Goal: Task Accomplishment & Management: Complete application form

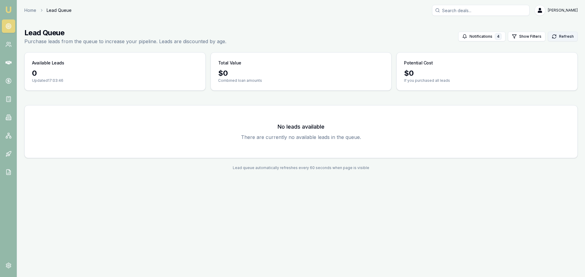
click at [561, 38] on button "Refresh" at bounding box center [563, 37] width 30 height 10
click at [7, 46] on icon at bounding box center [8, 44] width 6 height 6
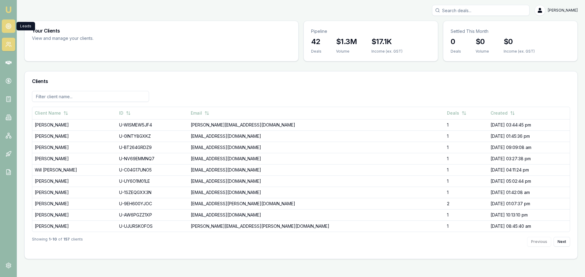
click at [8, 24] on icon at bounding box center [8, 26] width 6 height 6
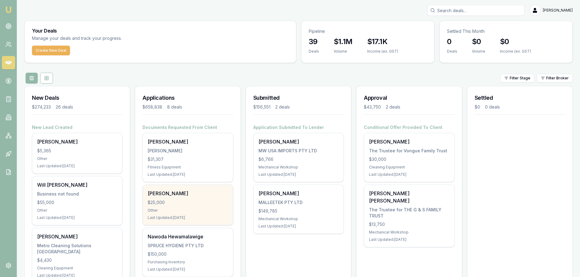
click at [151, 196] on div "[PERSON_NAME]" at bounding box center [188, 193] width 80 height 7
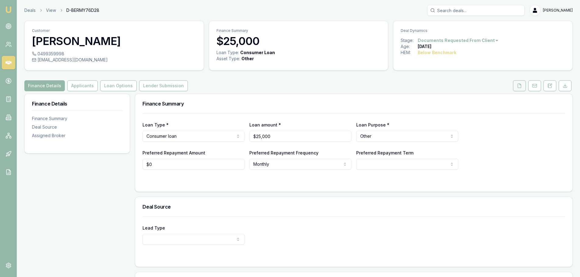
click at [520, 86] on icon at bounding box center [519, 85] width 5 height 5
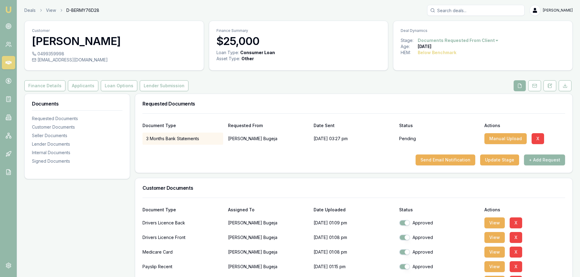
click at [338, 99] on div "Requested Documents" at bounding box center [353, 103] width 437 height 19
click at [395, 115] on div "Document Type Requested From Date Sent Status Actions" at bounding box center [354, 122] width 423 height 16
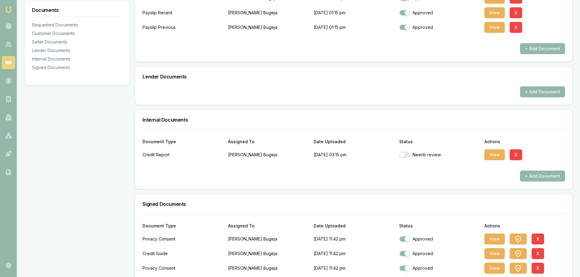
scroll to position [274, 0]
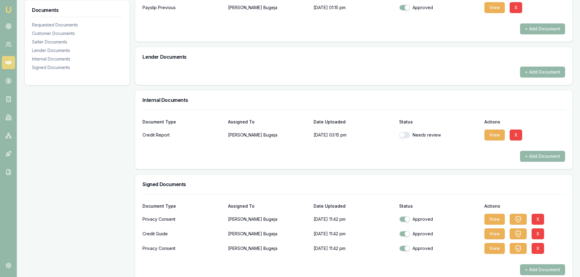
click at [406, 135] on button "button" at bounding box center [404, 135] width 11 height 6
click at [401, 135] on button "button" at bounding box center [404, 135] width 11 height 6
click at [409, 134] on button "button" at bounding box center [404, 135] width 11 height 6
checkbox input "true"
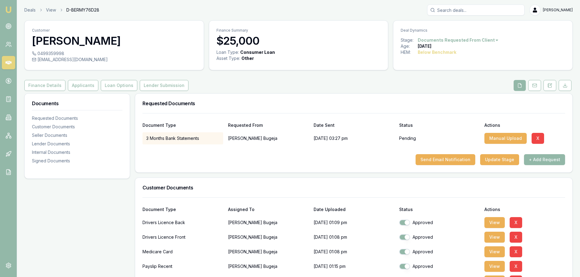
scroll to position [0, 0]
click at [153, 83] on button "Lender Submission" at bounding box center [164, 85] width 49 height 11
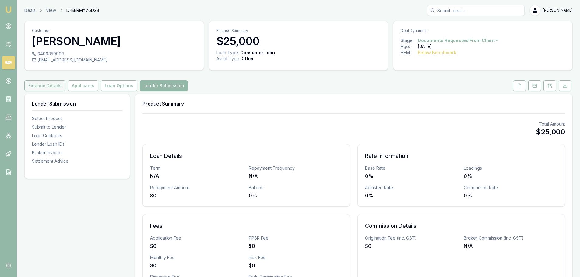
click at [41, 85] on button "Finance Details" at bounding box center [44, 85] width 41 height 11
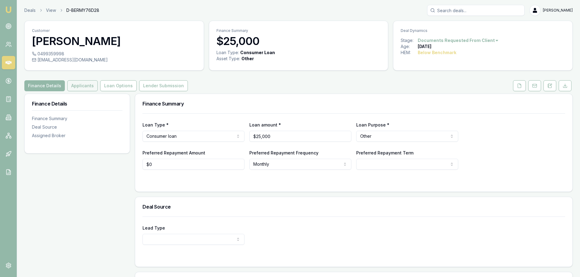
click at [85, 90] on button "Applicants" at bounding box center [82, 85] width 30 height 11
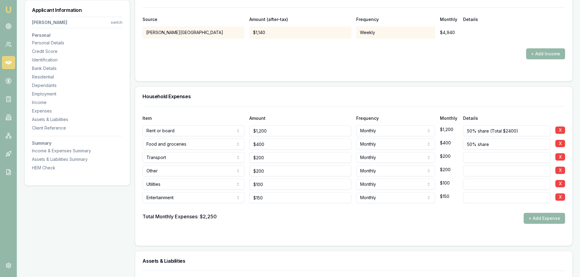
scroll to position [1188, 0]
drag, startPoint x: 278, startPoint y: 144, endPoint x: 278, endPoint y: 148, distance: 4.6
click at [278, 144] on input "400" at bounding box center [300, 144] width 102 height 11
type input "$400"
click at [276, 159] on input "200" at bounding box center [300, 157] width 102 height 11
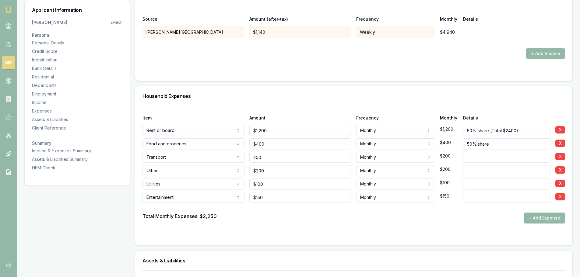
type input "$200"
click at [277, 171] on input "200" at bounding box center [300, 170] width 102 height 11
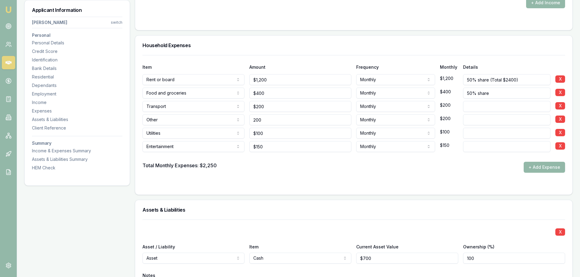
scroll to position [1056, 0]
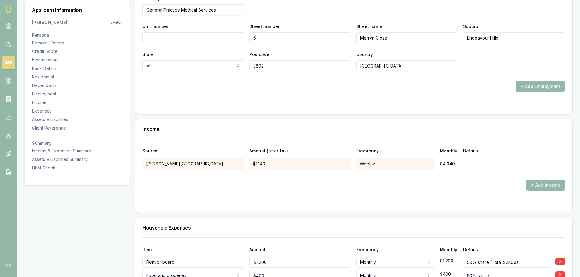
type input "$200"
click at [226, 174] on div at bounding box center [354, 175] width 423 height 10
click at [232, 179] on div at bounding box center [354, 175] width 423 height 10
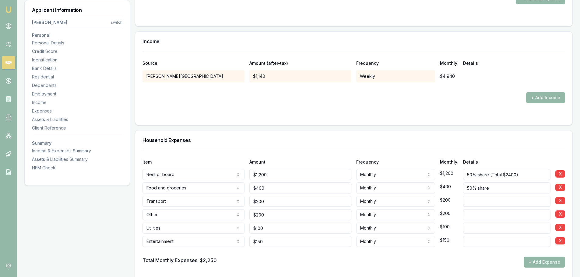
scroll to position [1147, 0]
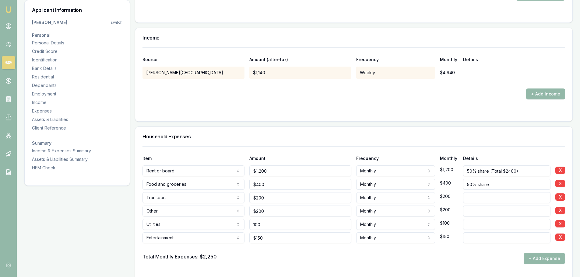
drag, startPoint x: 280, startPoint y: 224, endPoint x: 252, endPoint y: 225, distance: 28.0
click at [252, 225] on input "100" at bounding box center [300, 224] width 102 height 11
type input "$100"
click at [293, 264] on div "Total Monthly Expenses: $2,250 + Add Expense" at bounding box center [354, 258] width 423 height 11
drag, startPoint x: 263, startPoint y: 238, endPoint x: 241, endPoint y: 236, distance: 22.6
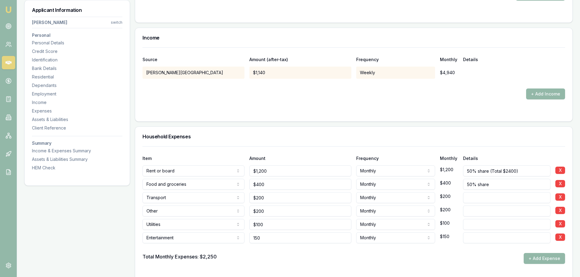
click at [241, 236] on div "Entertainment Rent or board Food and groceries Utilities Insurance Transport He…" at bounding box center [354, 236] width 423 height 13
type input "$300"
click at [279, 258] on div "Total Monthly Expenses: $2,250 + Add Expense" at bounding box center [354, 258] width 423 height 11
click at [242, 269] on form "Item Amount Frequency Monthly Details Rent or board Rent or board Food and groc…" at bounding box center [354, 212] width 423 height 132
click at [547, 261] on button "+ Add Expense" at bounding box center [544, 258] width 41 height 11
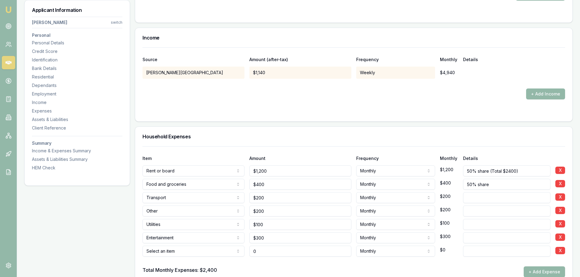
type input "$0"
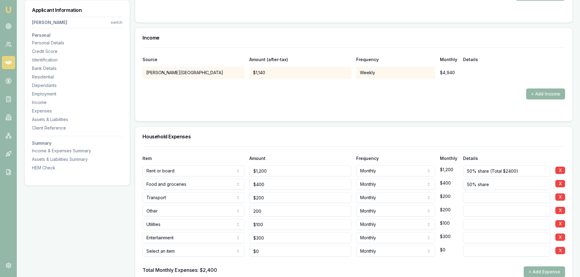
click at [269, 213] on input "200" at bounding box center [300, 211] width 102 height 11
type input "$200"
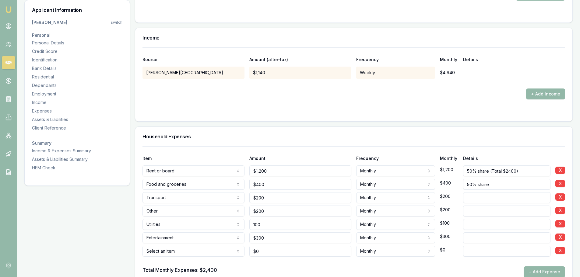
drag, startPoint x: 268, startPoint y: 228, endPoint x: 250, endPoint y: 224, distance: 18.5
click at [250, 224] on input "100" at bounding box center [300, 224] width 102 height 11
type input "$160"
click at [270, 270] on div "Total Monthly Expenses: $2,400 + Add Expense" at bounding box center [354, 272] width 423 height 11
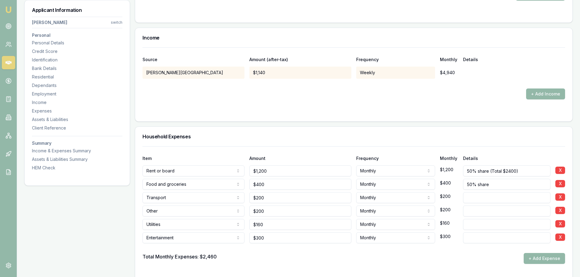
click at [550, 257] on button "+ Add Expense" at bounding box center [544, 258] width 41 height 11
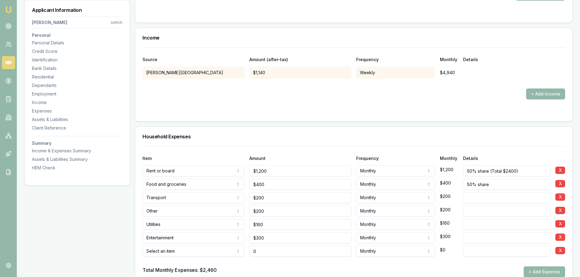
type input "$0"
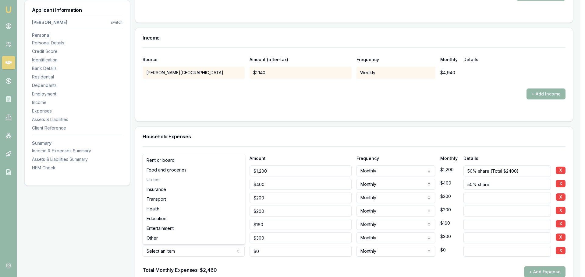
select select "INSURANCE"
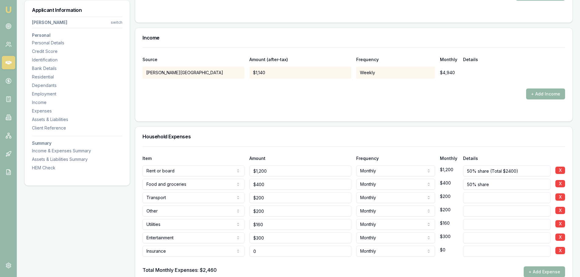
drag, startPoint x: 284, startPoint y: 255, endPoint x: 247, endPoint y: 255, distance: 36.3
click at [247, 255] on div "Insurance Rent or board Food and groceries Utilities Insurance Transport Health…" at bounding box center [354, 250] width 423 height 13
type input "$60"
click at [262, 266] on div at bounding box center [354, 262] width 423 height 10
type input "160"
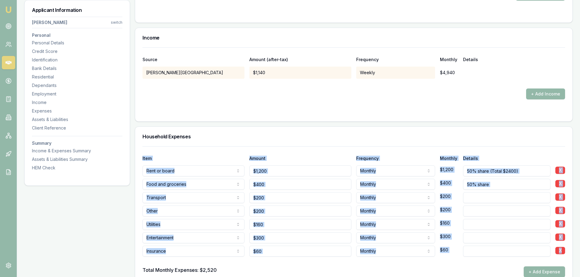
drag, startPoint x: 270, startPoint y: 228, endPoint x: 249, endPoint y: 227, distance: 21.7
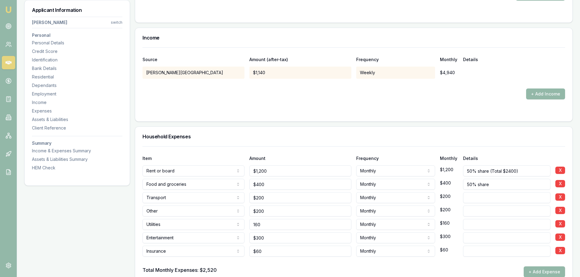
click at [263, 230] on input "160" at bounding box center [300, 224] width 102 height 11
drag, startPoint x: 257, startPoint y: 226, endPoint x: 250, endPoint y: 227, distance: 7.1
click at [250, 227] on input "160" at bounding box center [300, 224] width 102 height 11
type input "$160"
click at [266, 271] on div "Total Monthly Expenses: $2,520 + Add Expense" at bounding box center [354, 272] width 423 height 11
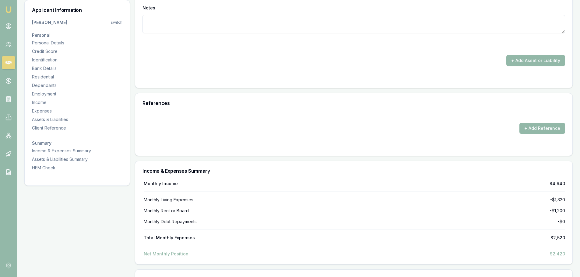
scroll to position [1756, 0]
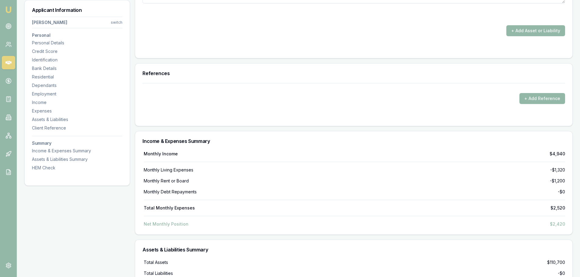
click at [419, 185] on div "Monthly Income $4,940 Monthly Living Expenses -$1,320 Monthly Rent or Board -$1…" at bounding box center [354, 189] width 423 height 76
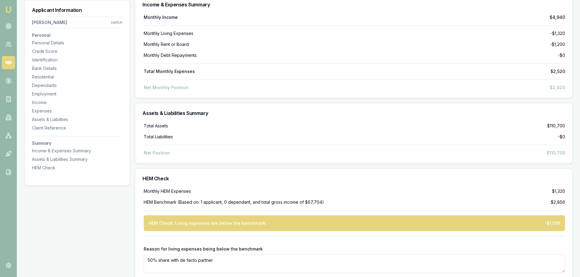
scroll to position [1922, 0]
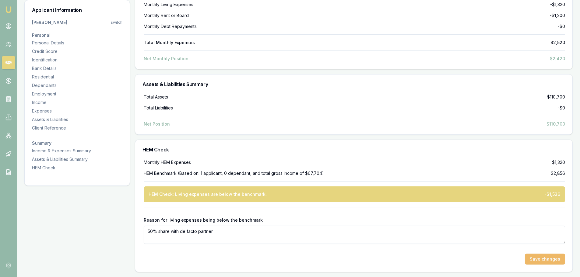
click at [554, 257] on button "Save changes" at bounding box center [545, 259] width 40 height 11
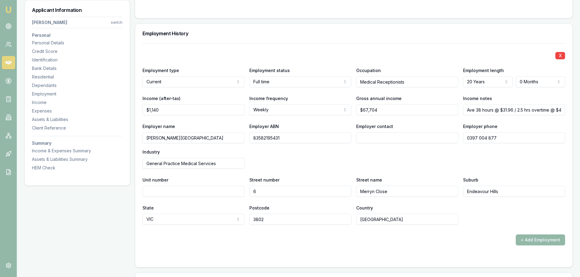
scroll to position [886, 0]
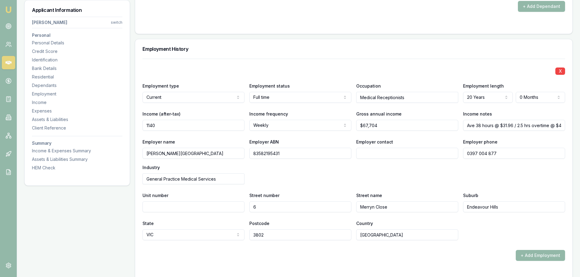
drag, startPoint x: 168, startPoint y: 126, endPoint x: 129, endPoint y: 124, distance: 39.3
click at [129, 124] on div "Applicant Information Toni Bugeja switch Personal Personal Details Credit Score…" at bounding box center [298, 257] width 548 height 2101
type input "$1,114"
click at [227, 113] on div "Income (after-tax) $1,114" at bounding box center [194, 120] width 102 height 21
click at [205, 140] on div "Employer name Raymond McMahon Medical Centre" at bounding box center [194, 148] width 102 height 21
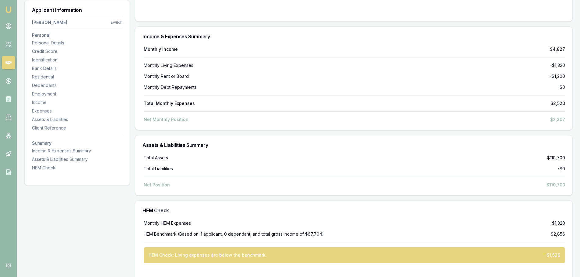
scroll to position [1922, 0]
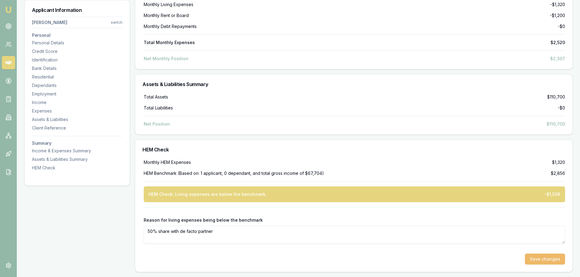
click at [555, 264] on button "Save changes" at bounding box center [545, 259] width 40 height 11
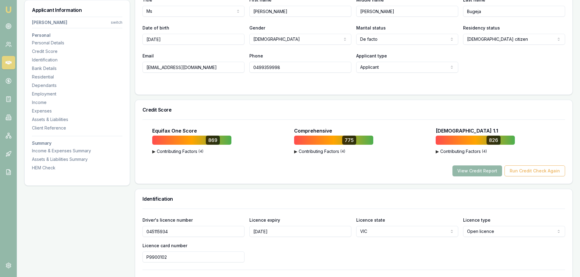
scroll to position [0, 0]
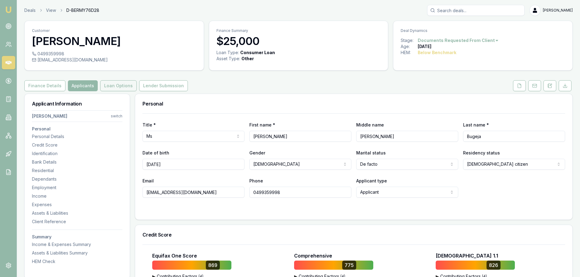
click at [118, 83] on button "Loan Options" at bounding box center [118, 85] width 37 height 11
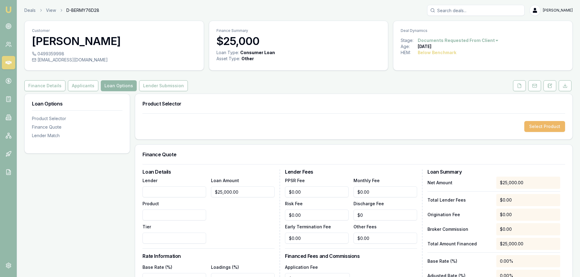
click at [540, 128] on button "Select Product" at bounding box center [544, 126] width 41 height 11
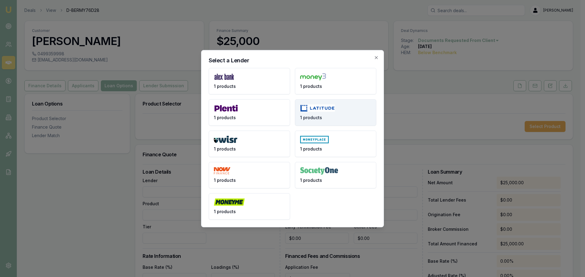
click at [319, 111] on img at bounding box center [317, 108] width 35 height 8
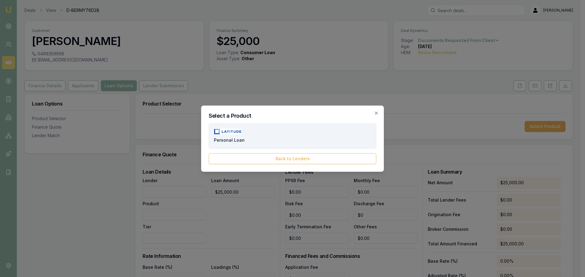
click at [253, 137] on button "Personal Loan" at bounding box center [292, 136] width 167 height 25
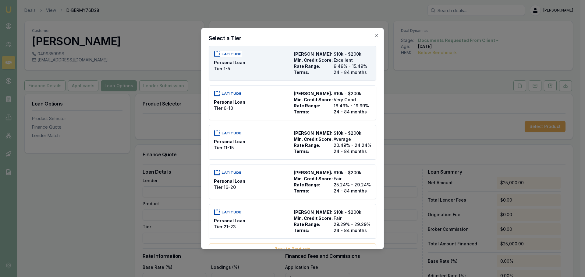
click at [261, 67] on div "Personal Loan Tier 1-5" at bounding box center [252, 63] width 77 height 24
type input "Latitude"
type input "Personal Loan"
type input "Tier 1-5"
type input "9.49"
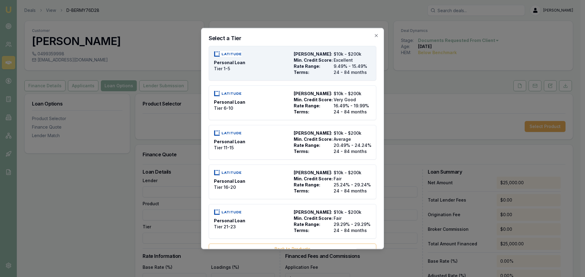
type input "24"
type input "2500"
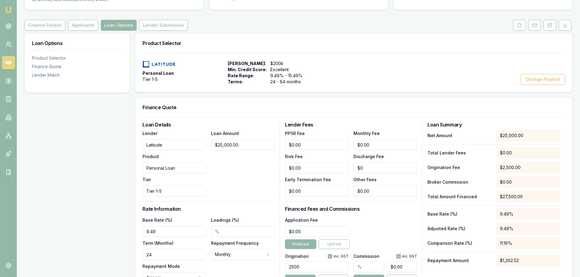
scroll to position [61, 0]
drag, startPoint x: 164, startPoint y: 231, endPoint x: 143, endPoint y: 231, distance: 20.7
click at [143, 231] on input "9.49" at bounding box center [175, 231] width 64 height 11
type input "1"
type input "14.99%"
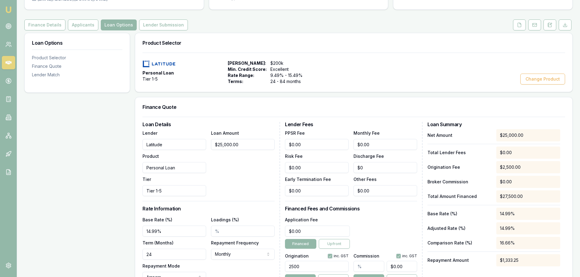
click at [234, 198] on div "Loan Details Lender Latitude Product Personal Loan Tier Tier 1-5 Loan Amount $2…" at bounding box center [212, 209] width 138 height 174
drag, startPoint x: 153, startPoint y: 256, endPoint x: 134, endPoint y: 256, distance: 18.9
click at [134, 256] on div "Loan Options Product Selector Finance Quote Lender Match Product Selector Perso…" at bounding box center [298, 257] width 548 height 449
type input "60"
click at [133, 256] on div "Loan Options Product Selector Finance Quote Lender Match Product Selector Perso…" at bounding box center [298, 257] width 548 height 449
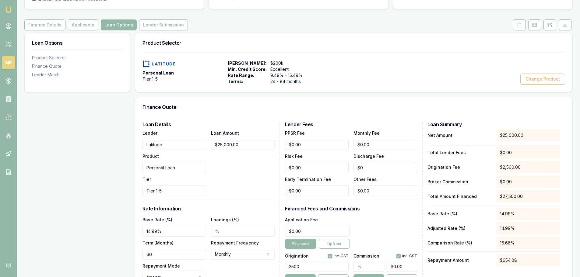
click at [69, 210] on div "Loan Options Product Selector Finance Quote Lender Match" at bounding box center [77, 257] width 106 height 449
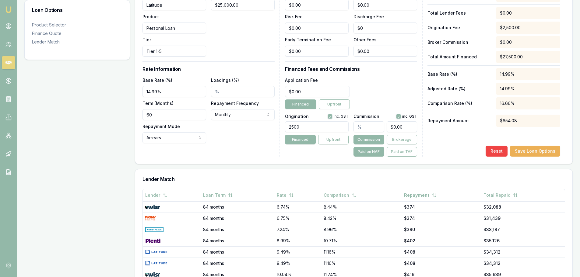
scroll to position [213, 0]
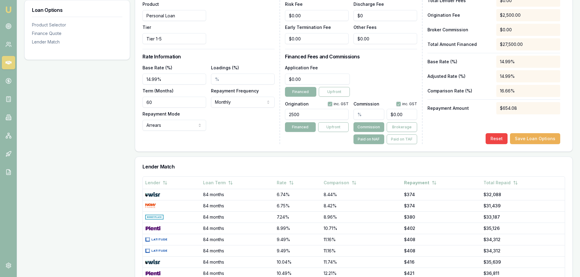
drag, startPoint x: 304, startPoint y: 117, endPoint x: 283, endPoint y: 115, distance: 21.7
click at [283, 115] on div "Loan Details Lender Latitude Product Personal Loan Tier Tier 1-5 Loan Amount $2…" at bounding box center [354, 57] width 423 height 174
type input "2500.00"
click at [331, 105] on button "button" at bounding box center [330, 104] width 5 height 5
checkbox input "false"
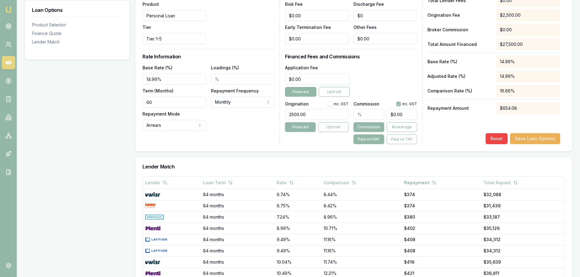
drag, startPoint x: 309, startPoint y: 114, endPoint x: 251, endPoint y: 112, distance: 57.9
click at [251, 112] on div "Loan Details Lender Latitude Product Personal Loan Tier Tier 1-5 Loan Amount $2…" at bounding box center [354, 57] width 423 height 174
type input "2200.00"
click at [389, 61] on div "Lender Fees PPSR Fee $0.00 Monthly Fee $0.00 Risk Fee $0.00 Discharge Fee $0 Ea…" at bounding box center [354, 57] width 138 height 174
click at [372, 113] on input "text" at bounding box center [369, 114] width 30 height 11
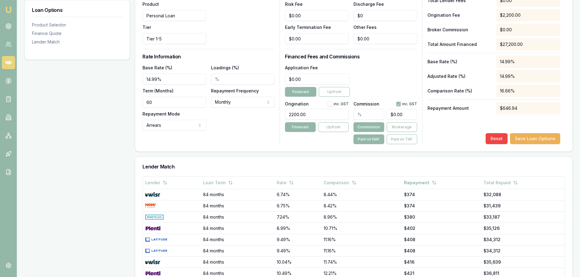
click at [373, 117] on input "text" at bounding box center [369, 114] width 30 height 11
click at [369, 115] on input "text" at bounding box center [369, 114] width 30 height 11
click at [366, 115] on input "text" at bounding box center [369, 114] width 30 height 11
click at [368, 113] on input "text" at bounding box center [369, 114] width 30 height 11
type input "2"
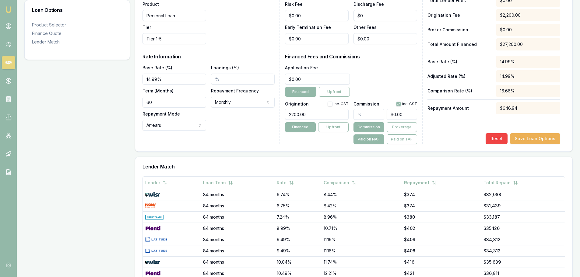
type input "$500.00"
type input "2.5"
type input "$625.00"
type input "2.58"
type input "$645.00"
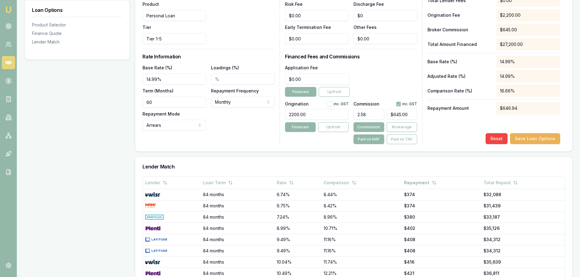
type input "2.58%"
click at [333, 103] on div "inc. GST" at bounding box center [338, 104] width 21 height 5
click at [330, 104] on button "button" at bounding box center [330, 104] width 5 height 5
checkbox input "true"
click at [400, 140] on button "Paid on TAF" at bounding box center [402, 140] width 30 height 10
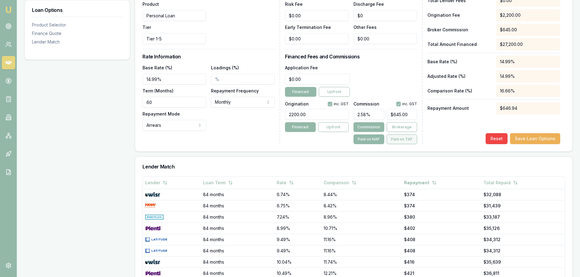
type input "$701.76"
click at [463, 105] on p "Repayment Amount" at bounding box center [460, 108] width 64 height 6
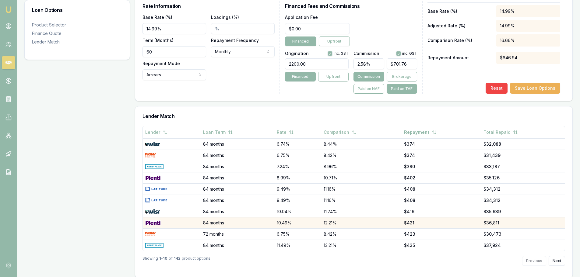
scroll to position [270, 0]
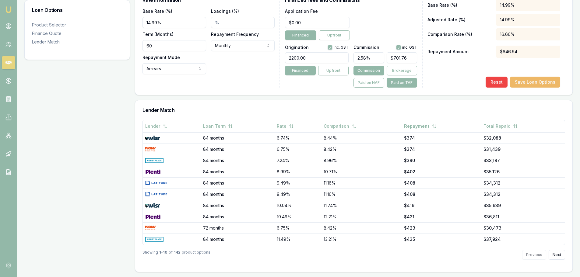
click at [536, 81] on button "Save Loan Options" at bounding box center [535, 82] width 50 height 11
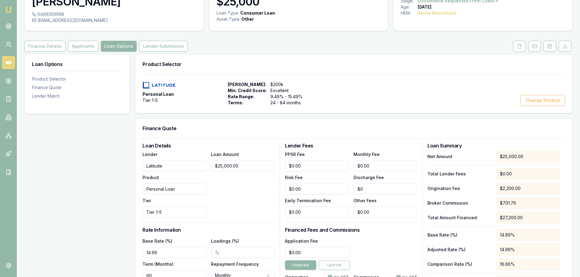
scroll to position [0, 0]
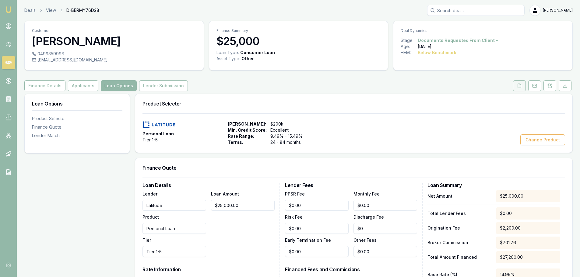
click at [520, 85] on icon at bounding box center [519, 85] width 5 height 5
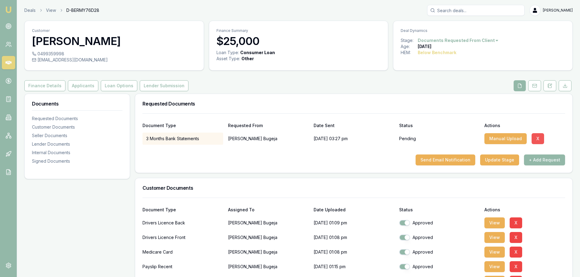
click at [537, 134] on button "X" at bounding box center [538, 138] width 12 height 11
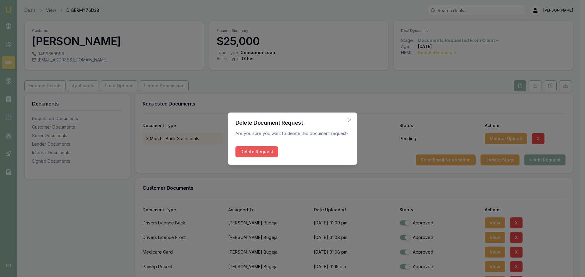
click at [254, 150] on button "Delete Request" at bounding box center [256, 151] width 43 height 11
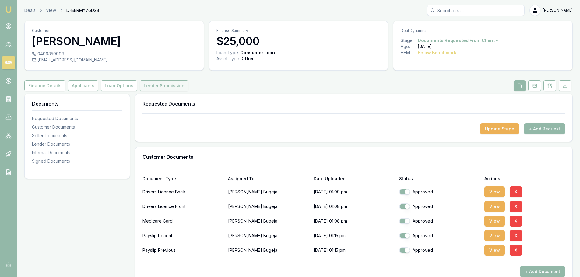
click at [159, 88] on button "Lender Submission" at bounding box center [164, 85] width 49 height 11
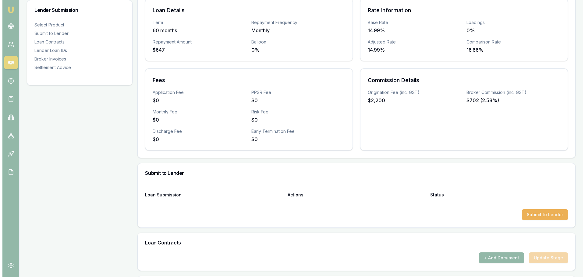
scroll to position [183, 0]
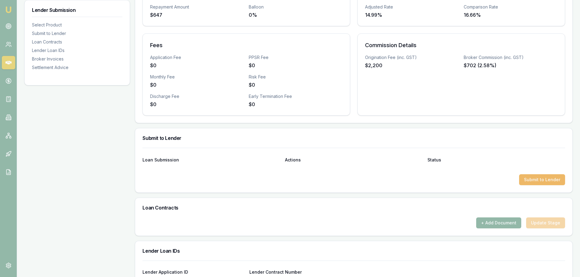
click at [548, 178] on button "Submit to Lender" at bounding box center [542, 179] width 46 height 11
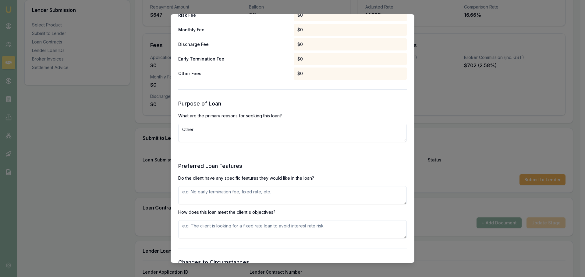
scroll to position [487, 0]
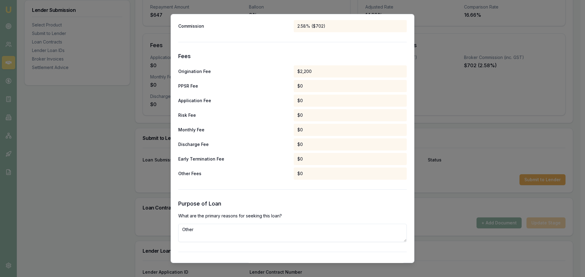
drag, startPoint x: 210, startPoint y: 231, endPoint x: 171, endPoint y: 225, distance: 39.2
click at [171, 225] on div "Preliminary Assessment Please complete the following assessment to submit to th…" at bounding box center [293, 139] width 244 height 250
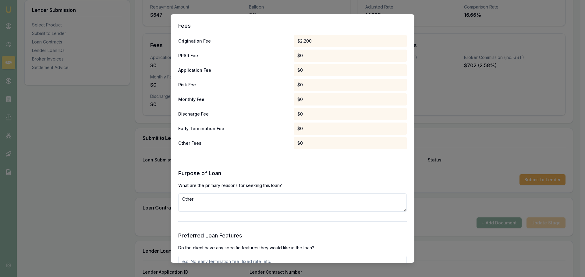
scroll to position [579, 0]
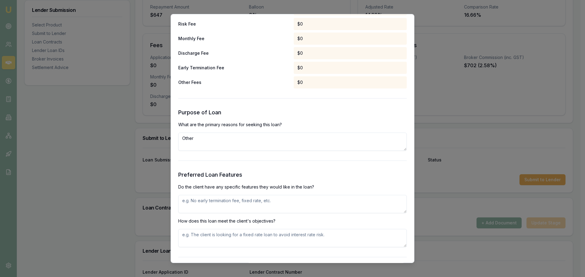
click at [214, 141] on textarea "Other" at bounding box center [292, 142] width 228 height 18
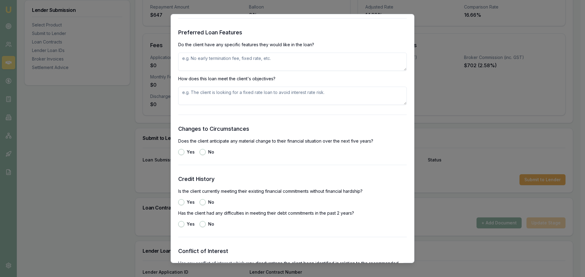
scroll to position [640, 0]
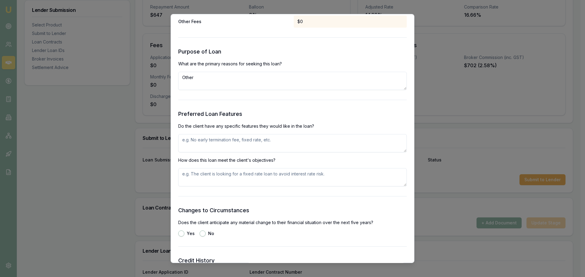
drag, startPoint x: 201, startPoint y: 81, endPoint x: 172, endPoint y: 79, distance: 28.4
click at [172, 79] on div "Preliminary Assessment Please complete the following assessment to submit to th…" at bounding box center [293, 139] width 244 height 250
type textarea "Dental"
click at [246, 142] on textarea at bounding box center [292, 143] width 228 height 18
type textarea "No early termination fee"
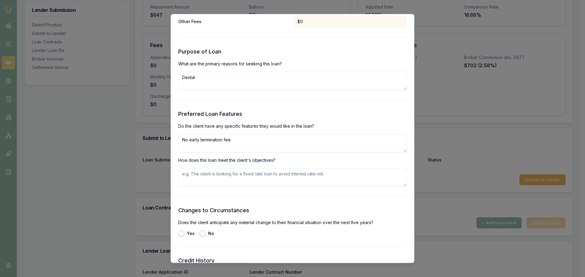
click at [231, 181] on textarea at bounding box center [292, 177] width 228 height 18
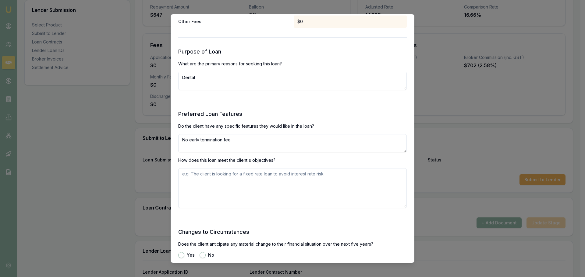
drag, startPoint x: 400, startPoint y: 185, endPoint x: 400, endPoint y: 207, distance: 21.6
click at [400, 207] on textarea at bounding box center [292, 188] width 228 height 40
click at [276, 160] on p "How does this loan meet the client's objectives?" at bounding box center [292, 160] width 228 height 6
click at [232, 181] on textarea at bounding box center [292, 188] width 228 height 40
click at [227, 175] on textarea "Client would like to payout the loan early if possible and their situation allo…" at bounding box center [292, 188] width 228 height 40
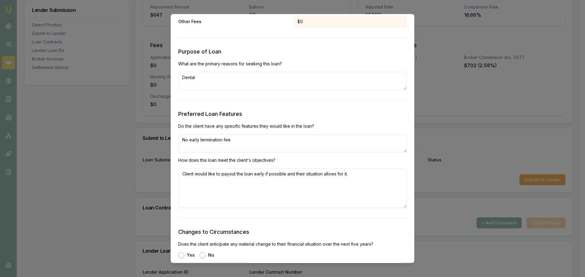
click at [229, 174] on textarea "Client would like to payout the loan early if possible and their situation allo…" at bounding box center [292, 188] width 228 height 40
drag, startPoint x: 262, startPoint y: 176, endPoint x: 325, endPoint y: 177, distance: 63.6
click at [325, 177] on textarea "Client would like to pay out the loan early if possible and their situation all…" at bounding box center [292, 188] width 228 height 40
click at [357, 176] on textarea "Client would like to pay out the loan early if possible and their situation all…" at bounding box center [292, 188] width 228 height 40
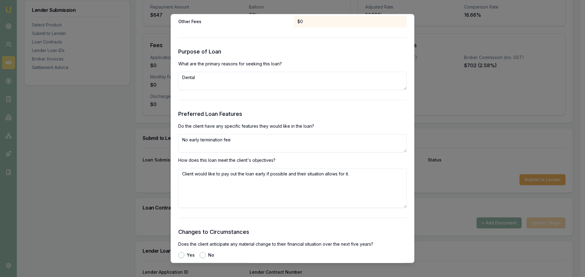
click at [307, 174] on textarea "Client would like to pay out the loan early if possible and their situation all…" at bounding box center [292, 188] width 228 height 40
click at [373, 172] on textarea "Client would like to pay out the loan early without penalty if their financial …" at bounding box center [292, 188] width 228 height 40
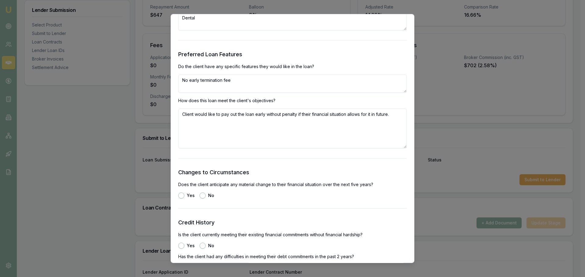
scroll to position [700, 0]
type textarea "Client would like to pay out the loan early without penalty if their financial …"
click at [204, 193] on button "No" at bounding box center [202, 195] width 6 height 6
radio input "true"
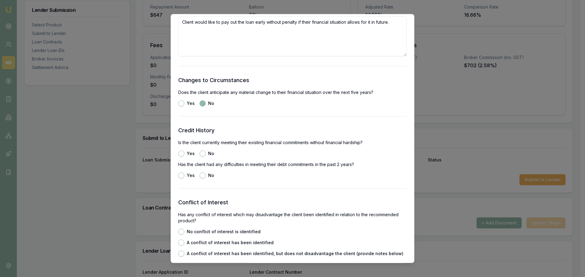
scroll to position [792, 0]
click at [181, 151] on button "Yes" at bounding box center [181, 153] width 6 height 6
radio input "true"
click at [202, 174] on button "No" at bounding box center [202, 175] width 6 height 6
radio input "true"
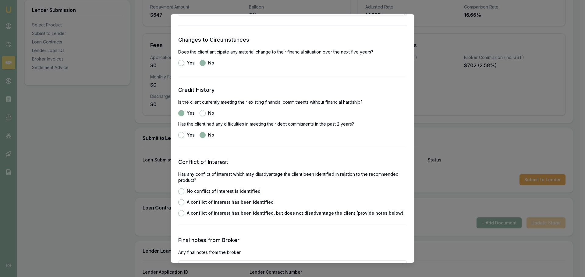
scroll to position [883, 0]
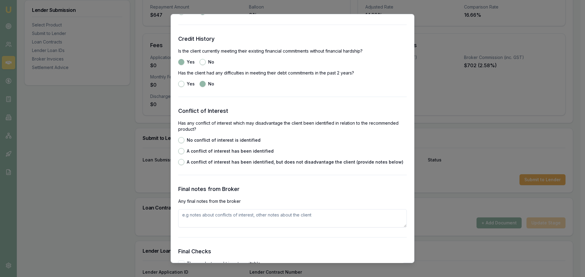
click at [182, 139] on button "No conflict of interest is identified" at bounding box center [181, 140] width 6 height 6
radio input "true"
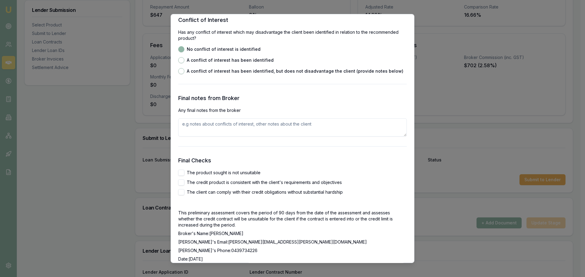
scroll to position [974, 0]
click at [181, 171] on button "The product sought is not unsuitable" at bounding box center [181, 173] width 6 height 6
checkbox input "true"
click at [181, 181] on button "The credit product is consistent with the client's requirements and objectives" at bounding box center [181, 182] width 6 height 6
checkbox input "true"
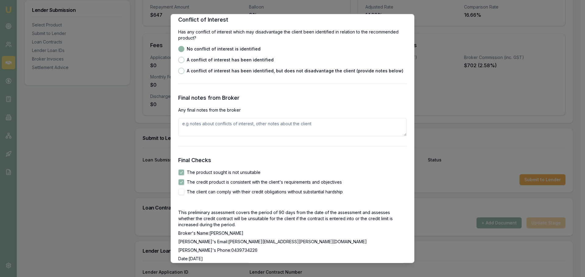
click at [181, 189] on button "The client can comply with their credit obligations without substantial hardship" at bounding box center [181, 192] width 6 height 6
checkbox input "true"
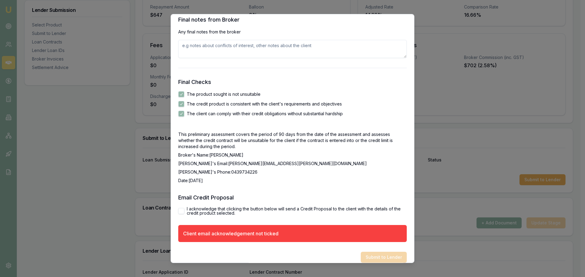
scroll to position [1060, 0]
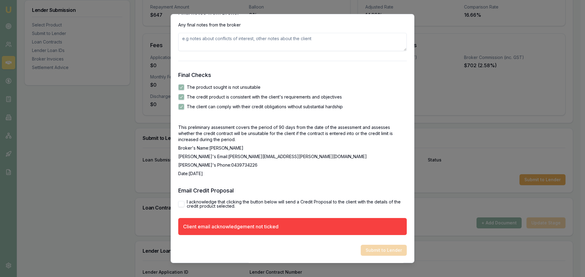
click at [181, 203] on button "I acknowledge that clicking the button below will send a Credit Proposal to the…" at bounding box center [181, 204] width 6 height 6
checkbox input "true"
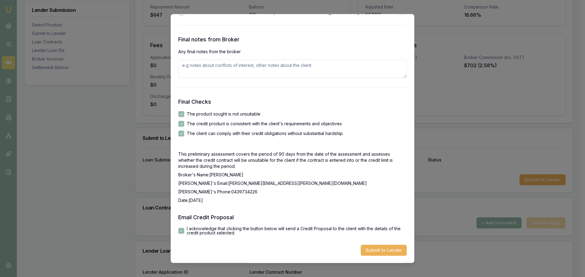
scroll to position [1033, 0]
drag, startPoint x: 381, startPoint y: 252, endPoint x: 310, endPoint y: 68, distance: 197.7
click at [377, 247] on button "Submit to Lender" at bounding box center [384, 250] width 46 height 11
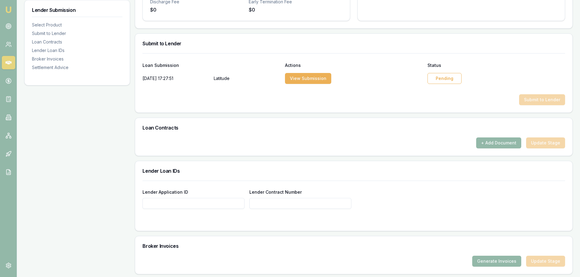
scroll to position [366, 0]
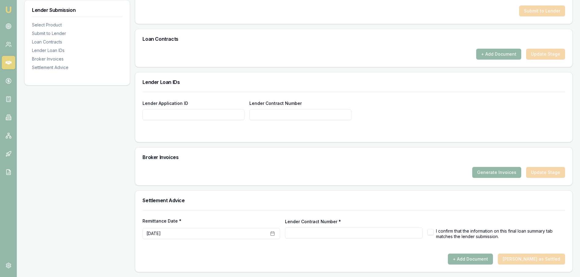
click at [178, 114] on input "Lender Application ID" at bounding box center [194, 114] width 102 height 11
paste input "APP-0000644614"
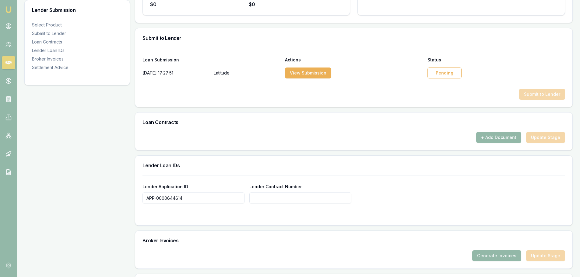
scroll to position [275, 0]
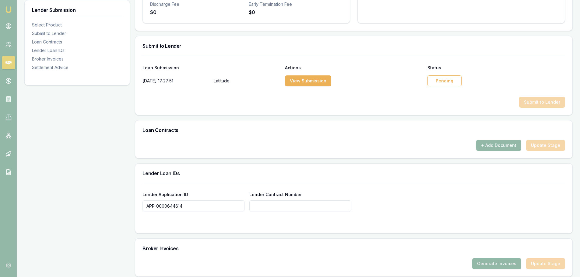
type input "APP-0000644614"
click at [257, 159] on div "Product Summary Personal Loan Tier 1-5 Total Amount $25,000 Loan Details Term 6…" at bounding box center [354, 91] width 438 height 545
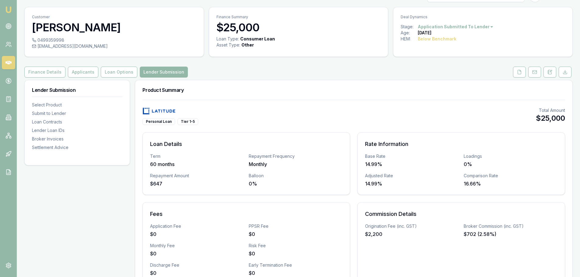
scroll to position [0, 0]
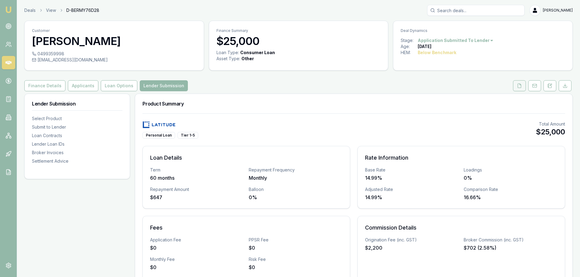
click at [521, 85] on icon at bounding box center [519, 85] width 5 height 5
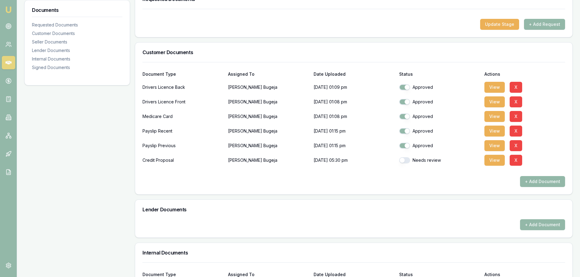
scroll to position [122, 0]
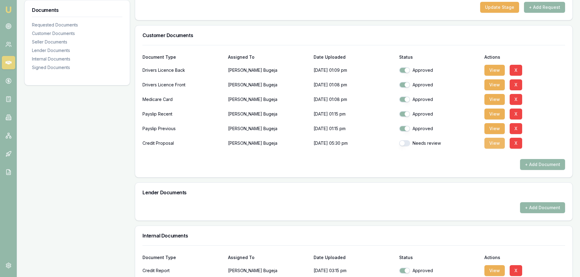
click at [491, 144] on button "View" at bounding box center [495, 143] width 20 height 11
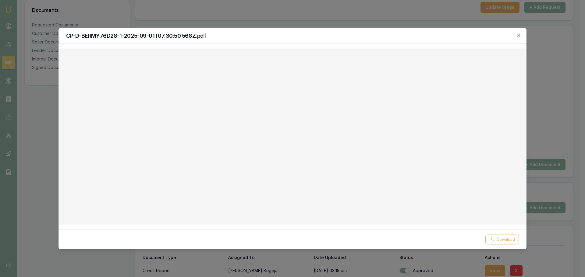
click at [520, 33] on icon "button" at bounding box center [518, 35] width 5 height 5
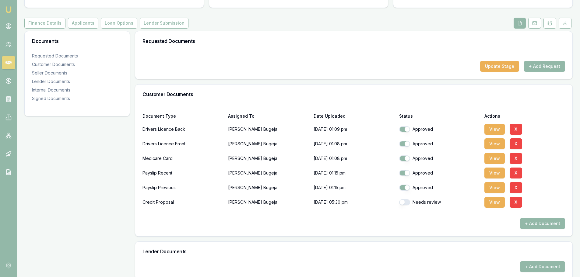
scroll to position [0, 0]
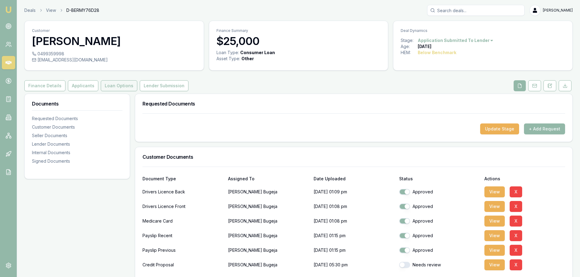
click at [111, 86] on button "Loan Options" at bounding box center [119, 85] width 37 height 11
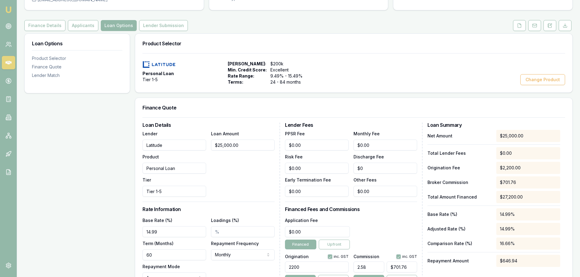
scroll to position [61, 0]
drag, startPoint x: 376, startPoint y: 142, endPoint x: 360, endPoint y: 143, distance: 16.2
click at [360, 143] on input "0" at bounding box center [386, 144] width 64 height 11
drag, startPoint x: 358, startPoint y: 144, endPoint x: 348, endPoint y: 144, distance: 10.4
click at [348, 144] on div "PPSR Fee $0.00 Monthly Fee 0 Risk Fee $0.00 Discharge Fee $0 Early Termination …" at bounding box center [351, 162] width 132 height 67
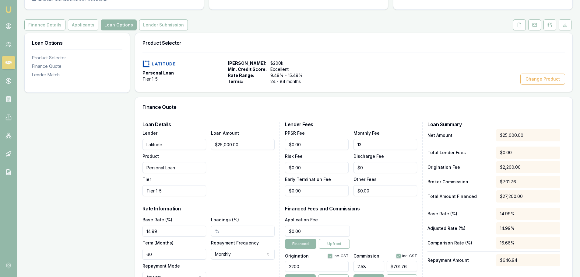
type input "$13.00"
click at [351, 117] on div "Finance Quote" at bounding box center [353, 106] width 437 height 19
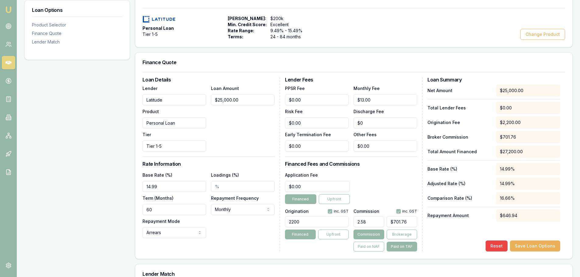
scroll to position [213, 0]
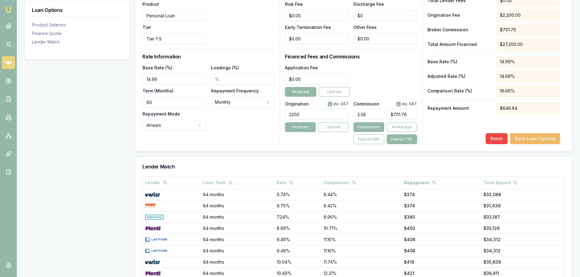
click at [542, 138] on button "Save Loan Options" at bounding box center [535, 138] width 50 height 11
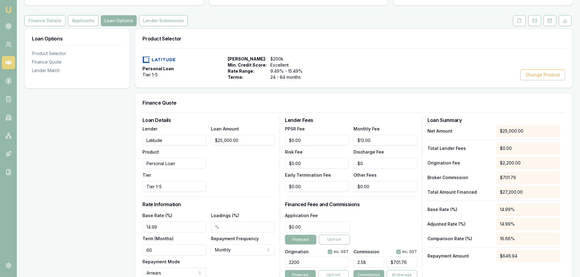
scroll to position [0, 0]
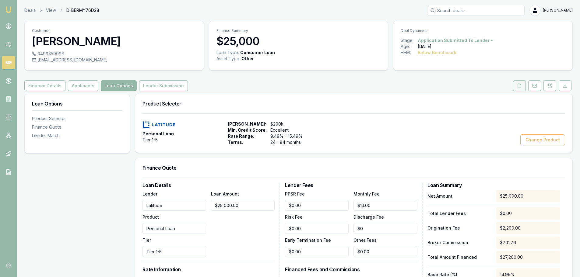
click at [518, 88] on button at bounding box center [519, 85] width 13 height 11
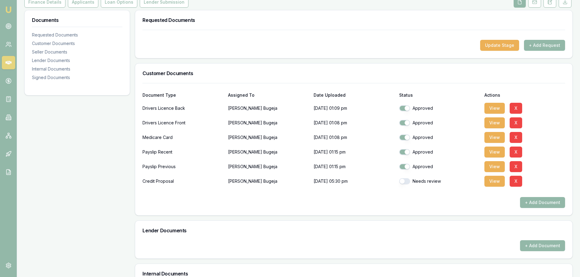
scroll to position [91, 0]
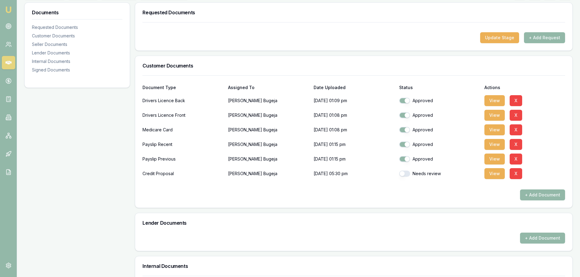
click at [402, 190] on div "+ Add Document" at bounding box center [354, 195] width 423 height 11
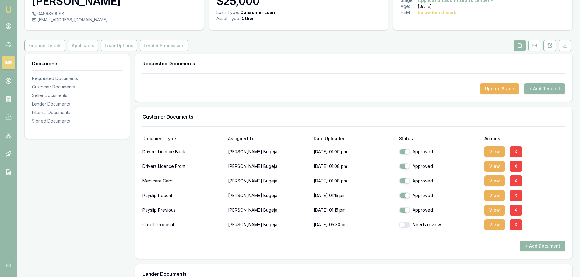
scroll to position [39, 0]
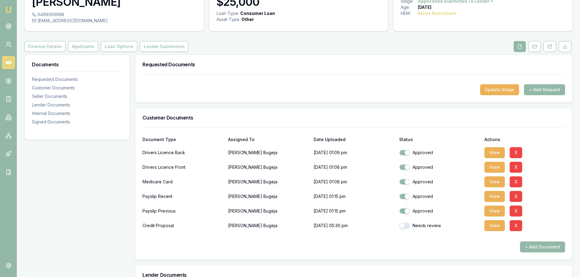
click at [408, 225] on button "button" at bounding box center [404, 226] width 11 height 6
checkbox input "true"
click at [494, 229] on button "View" at bounding box center [495, 225] width 20 height 11
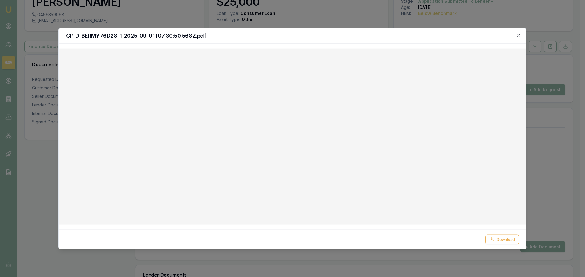
click at [517, 34] on icon "button" at bounding box center [518, 35] width 3 height 3
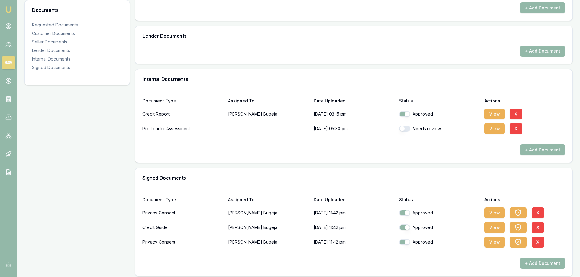
scroll to position [283, 0]
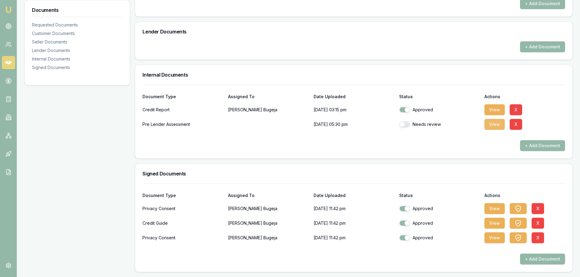
click at [497, 124] on button "View" at bounding box center [495, 124] width 20 height 11
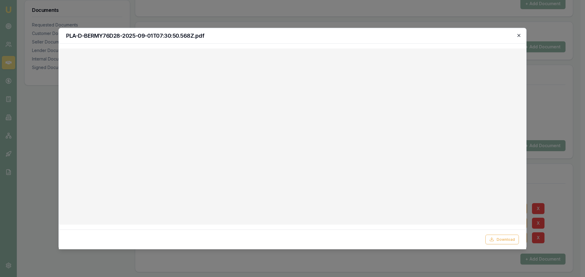
click at [519, 36] on icon "button" at bounding box center [518, 35] width 5 height 5
